Goal: Information Seeking & Learning: Learn about a topic

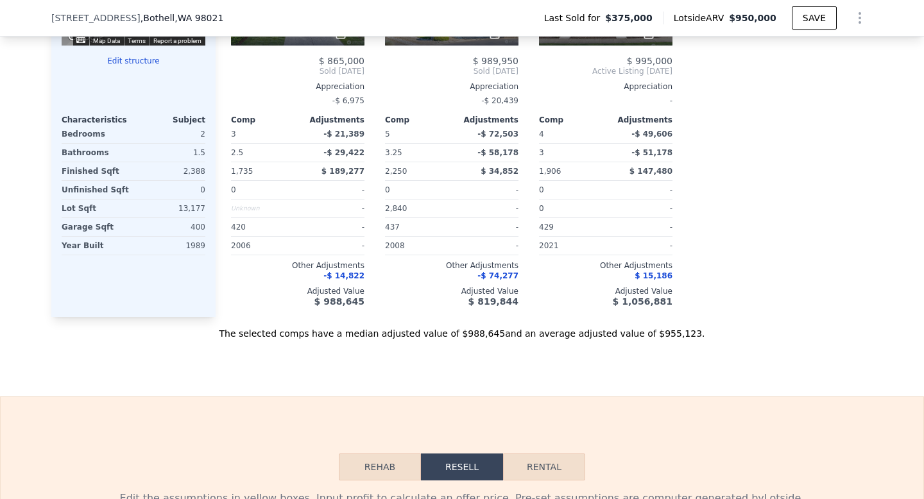
scroll to position [1742, 0]
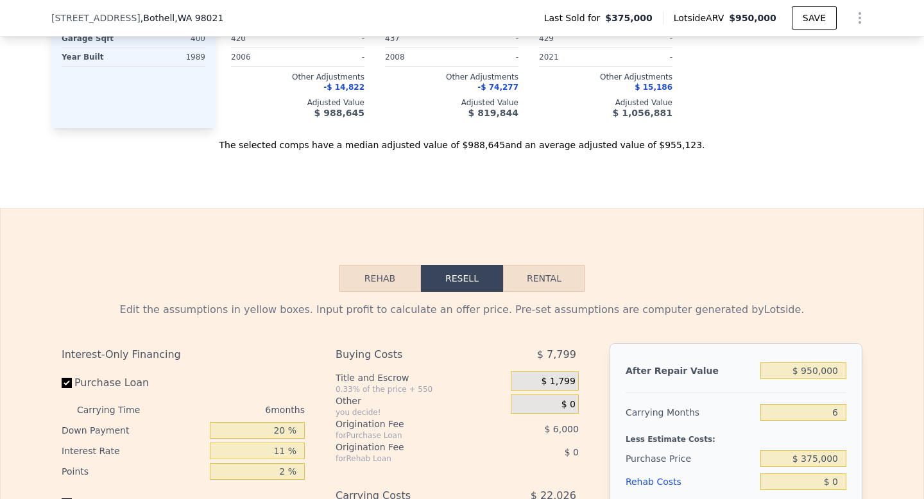
click at [382, 272] on button "Rehab" at bounding box center [380, 278] width 82 height 27
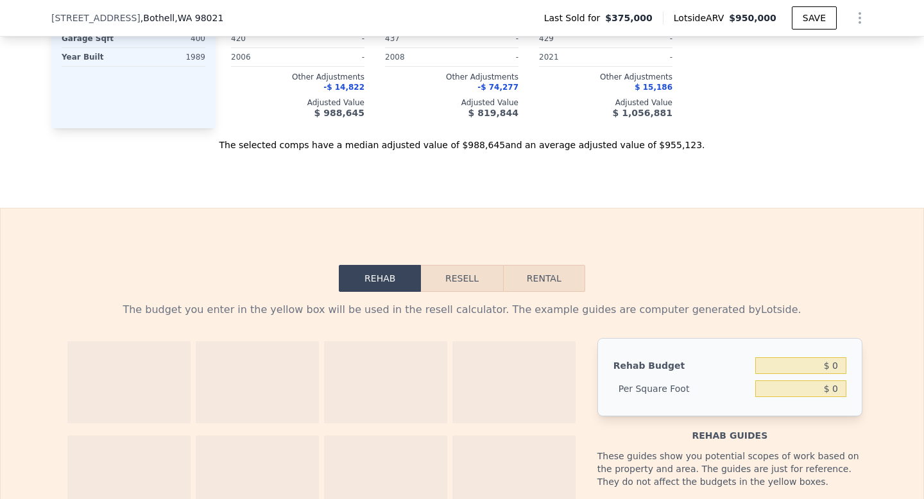
click at [478, 286] on button "Resell" at bounding box center [461, 278] width 81 height 27
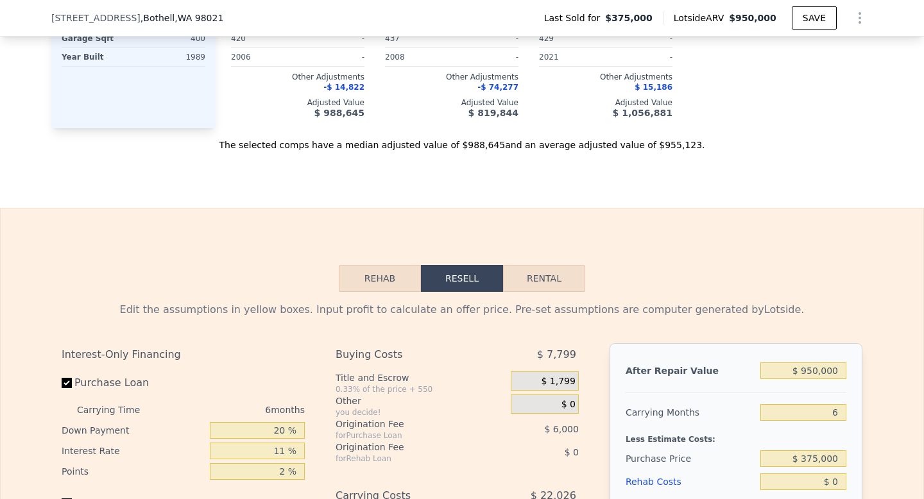
click at [564, 285] on button "Rental" at bounding box center [544, 278] width 82 height 27
select select "30"
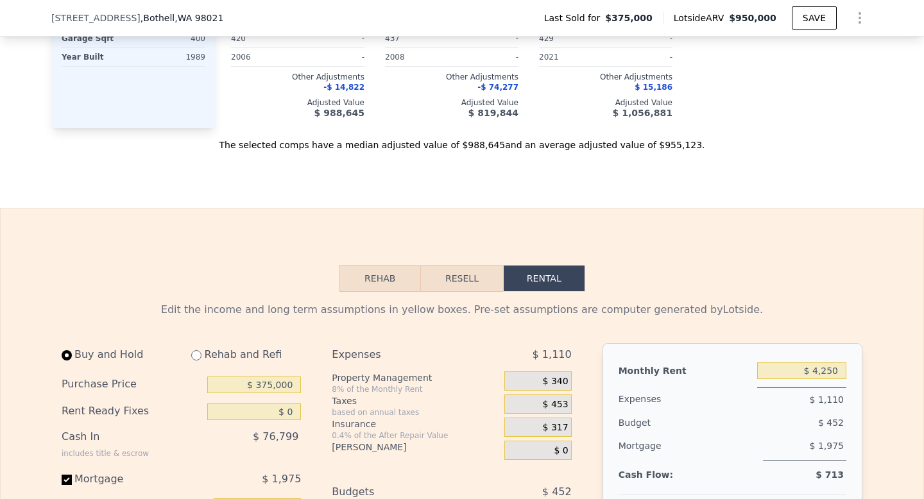
click at [484, 284] on button "Resell" at bounding box center [461, 278] width 81 height 27
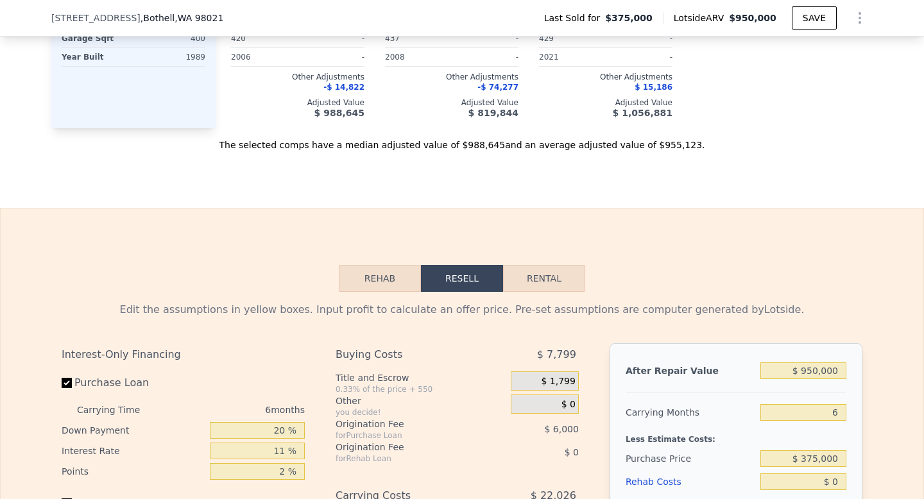
click at [365, 283] on button "Rehab" at bounding box center [380, 278] width 82 height 27
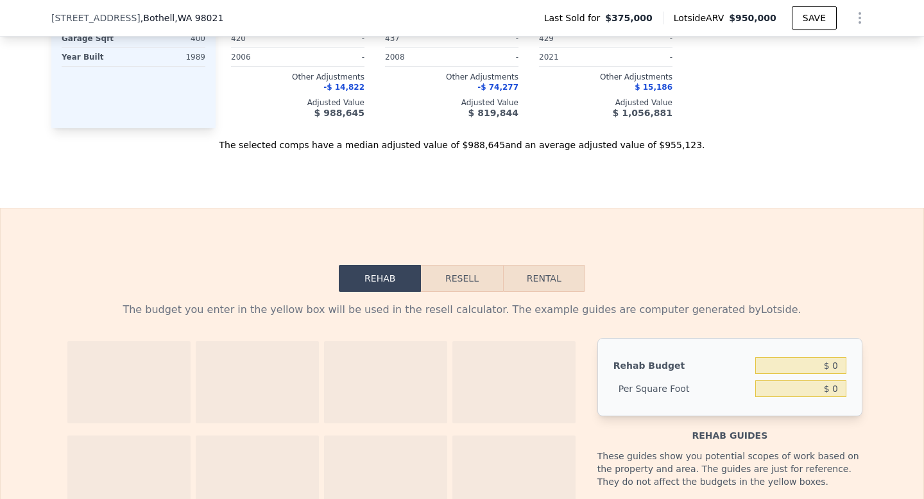
click at [479, 283] on button "Resell" at bounding box center [461, 278] width 81 height 27
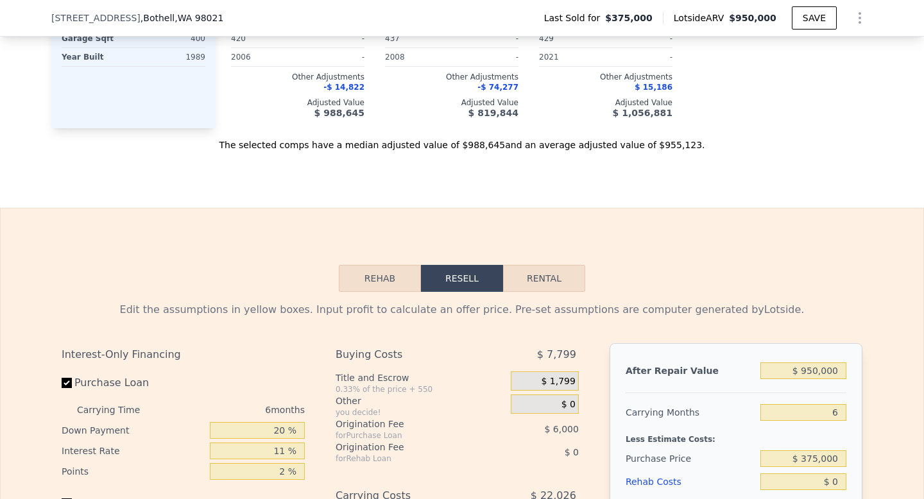
click at [535, 283] on button "Rental" at bounding box center [544, 278] width 82 height 27
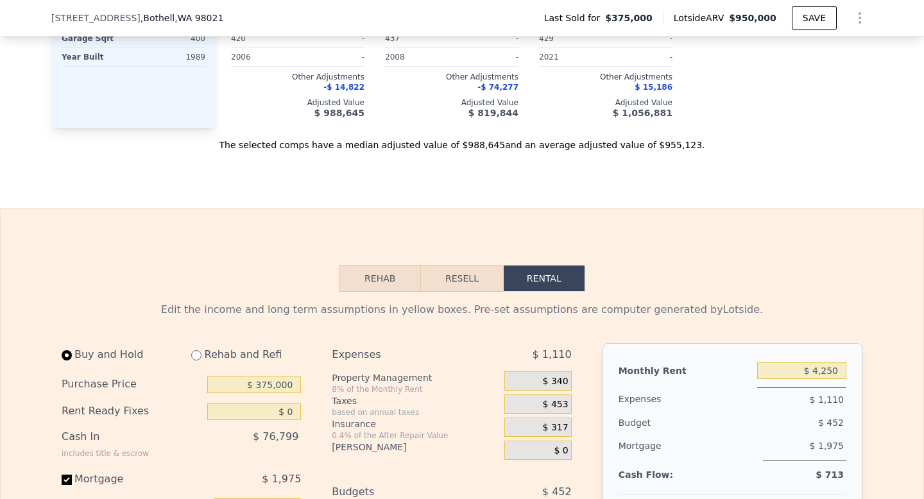
click at [455, 277] on button "Resell" at bounding box center [461, 278] width 81 height 27
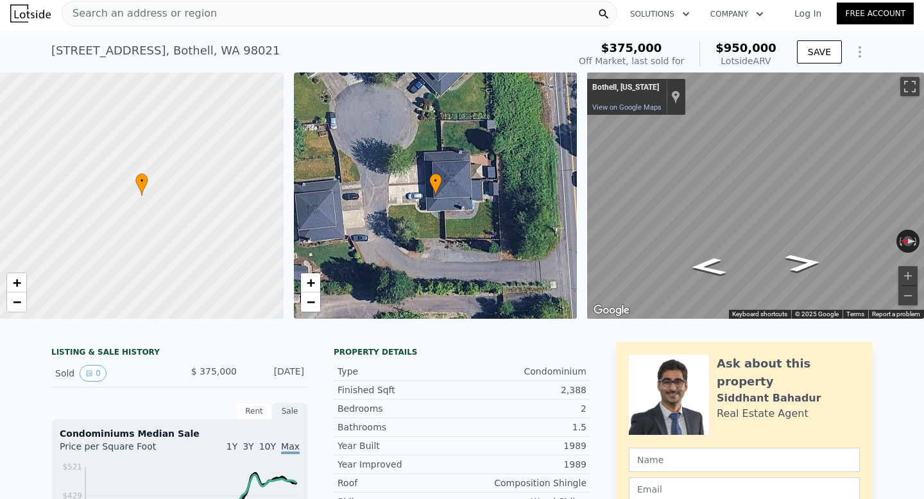
scroll to position [0, 0]
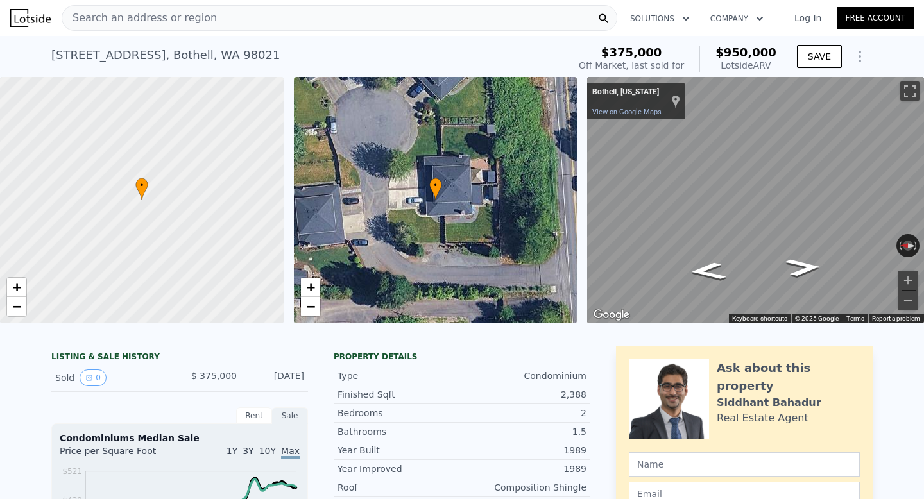
drag, startPoint x: 204, startPoint y: 375, endPoint x: 275, endPoint y: 375, distance: 70.6
click at [274, 375] on div "Sold 0 $ 375,000 [DATE]" at bounding box center [179, 378] width 257 height 28
click at [812, 266] on icon "Go South" at bounding box center [803, 267] width 67 height 26
click at [812, 266] on icon "Go South" at bounding box center [802, 267] width 71 height 28
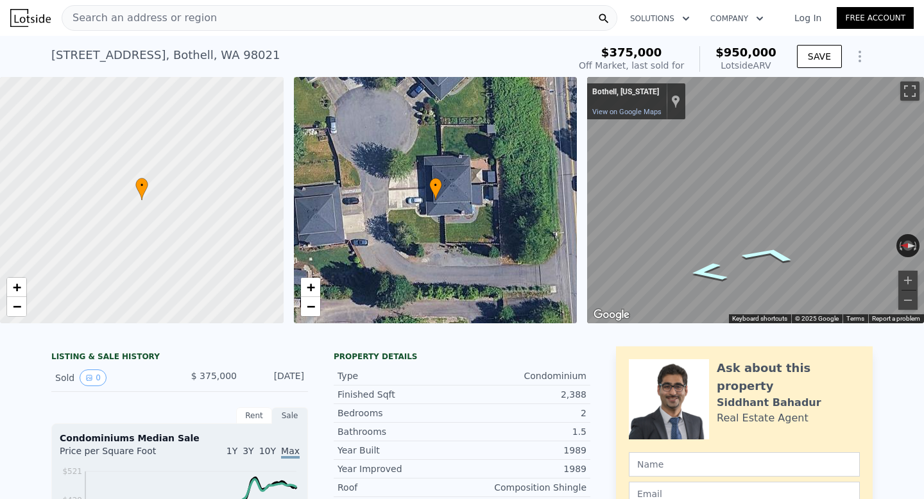
click at [725, 276] on icon "Go North" at bounding box center [708, 273] width 71 height 28
click at [724, 276] on icon "Go North" at bounding box center [707, 271] width 67 height 26
click at [724, 275] on icon "Go North" at bounding box center [707, 271] width 67 height 26
click at [802, 277] on icon "Go South" at bounding box center [803, 267] width 67 height 26
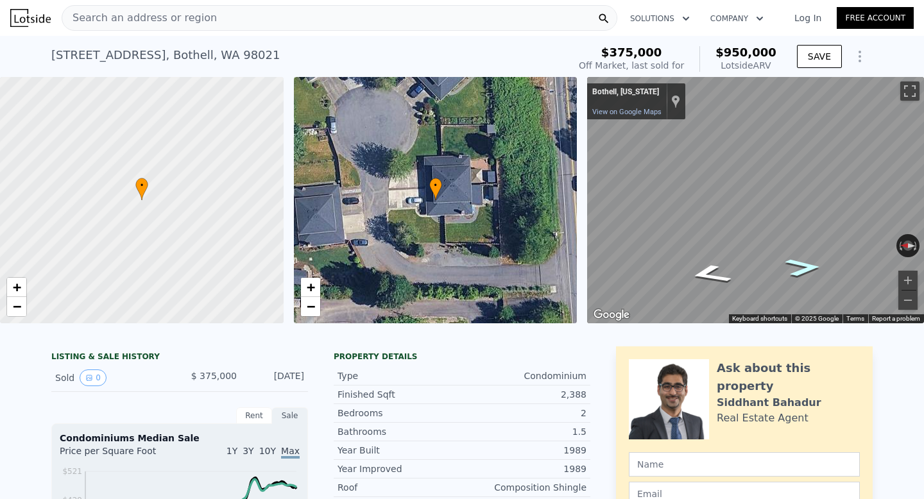
click at [802, 273] on icon "Go South" at bounding box center [803, 267] width 67 height 26
